Goal: Go to known website: Access a specific website the user already knows

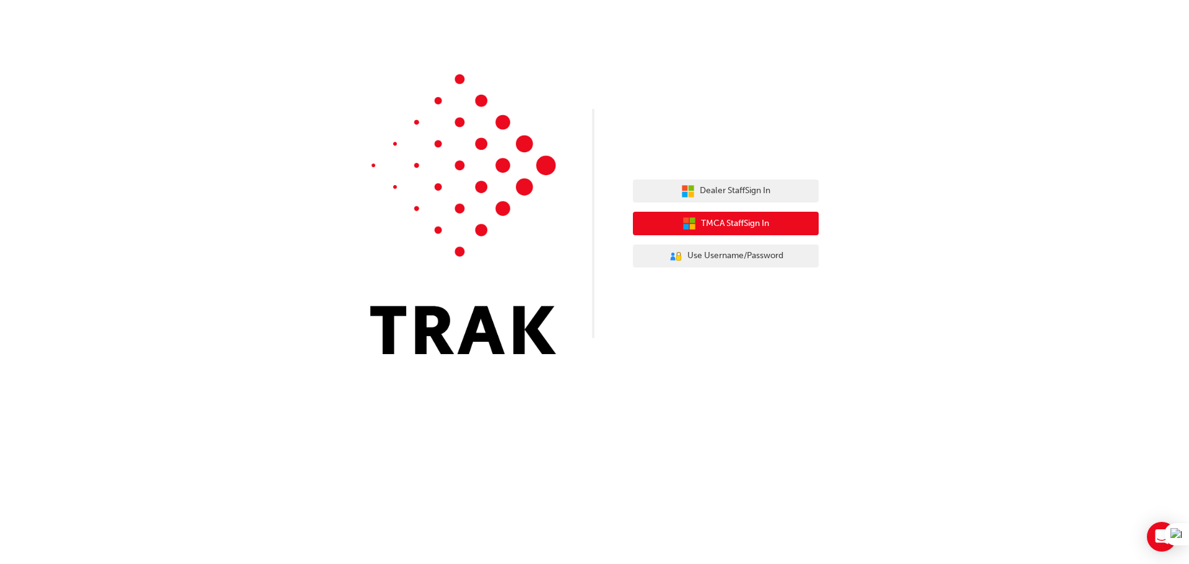
click at [718, 219] on span "TMCA Staff Sign In" at bounding box center [735, 224] width 68 height 14
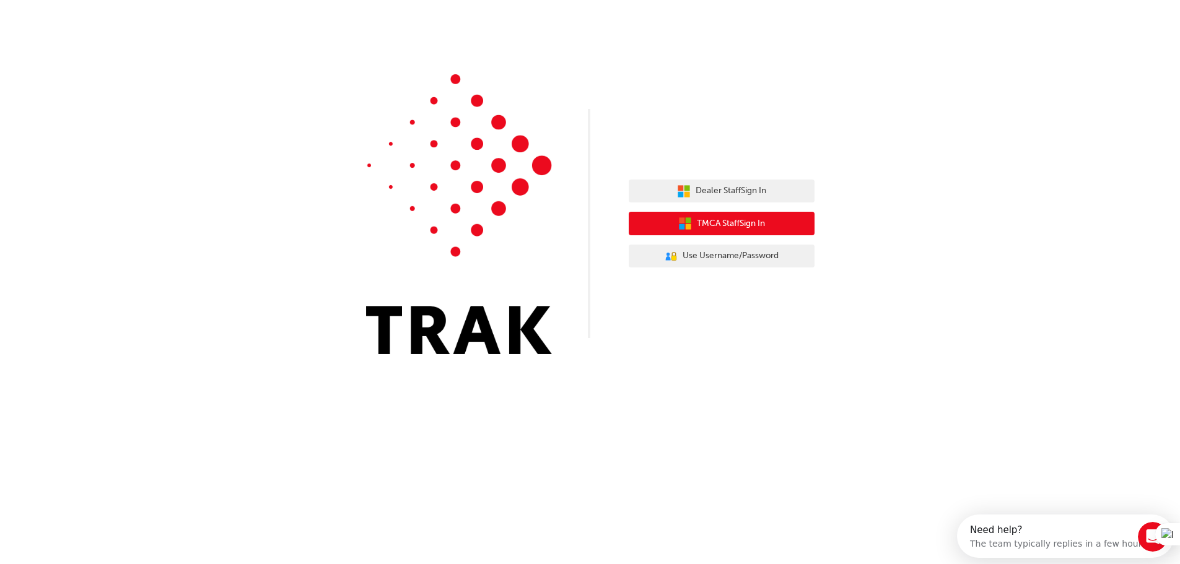
click at [697, 226] on span "TMCA Staff Sign In" at bounding box center [731, 224] width 68 height 14
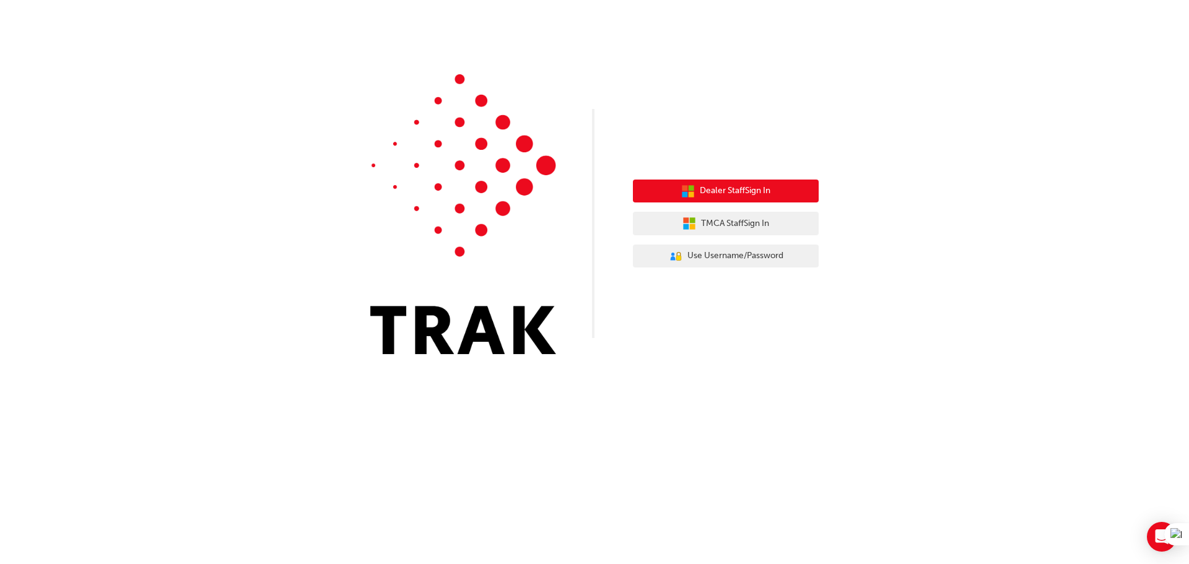
click at [753, 191] on span "Dealer Staff Sign In" at bounding box center [735, 191] width 71 height 14
